Goal: Information Seeking & Learning: Learn about a topic

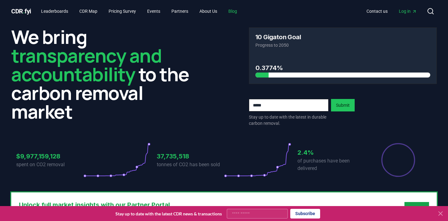
click at [242, 10] on link "Blog" at bounding box center [233, 11] width 19 height 11
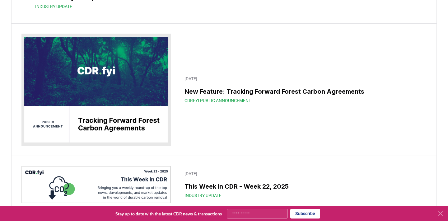
scroll to position [8403, 0]
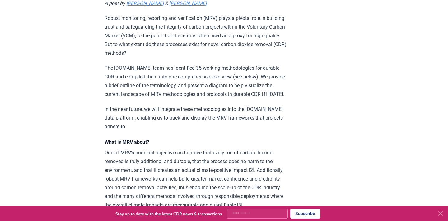
scroll to position [253, 0]
